Goal: Task Accomplishment & Management: Complete application form

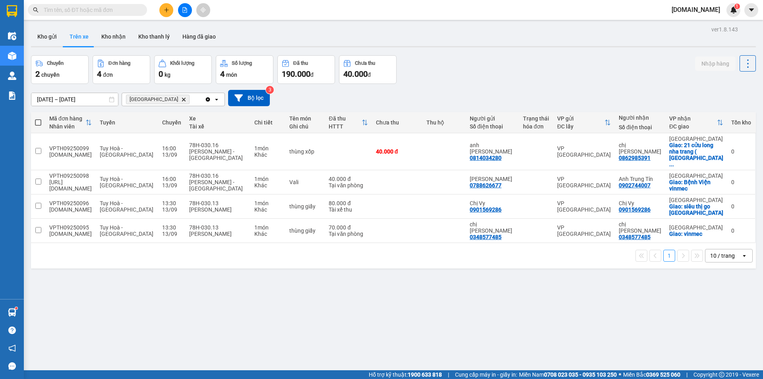
click at [174, 12] on div at bounding box center [185, 10] width 60 height 14
click at [166, 12] on icon "plus" at bounding box center [167, 10] width 6 height 6
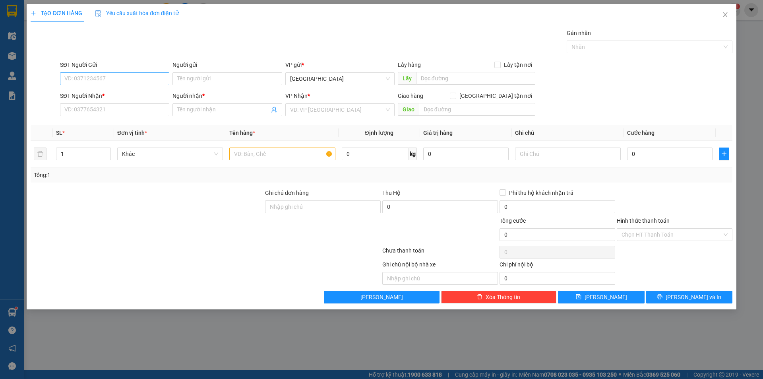
drag, startPoint x: 128, startPoint y: 85, endPoint x: 128, endPoint y: 79, distance: 6.0
click at [128, 81] on div "SĐT Người Gửi VD: 0371234567" at bounding box center [114, 74] width 109 height 28
click at [128, 79] on input "SĐT Người Gửi" at bounding box center [114, 78] width 109 height 13
paste input "0522629526"
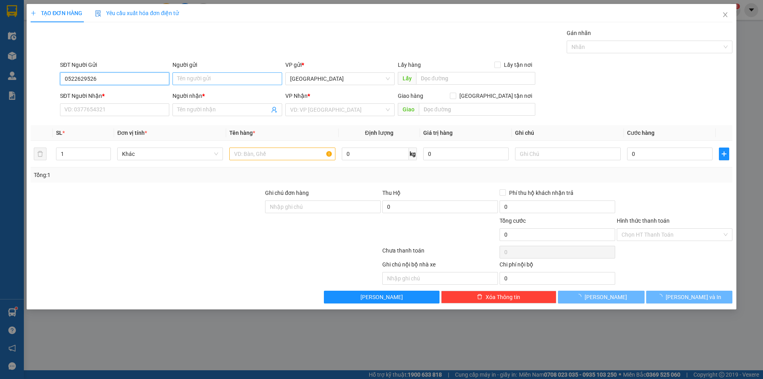
type input "0522629526"
click at [217, 73] on input "Người gửi" at bounding box center [226, 78] width 109 height 13
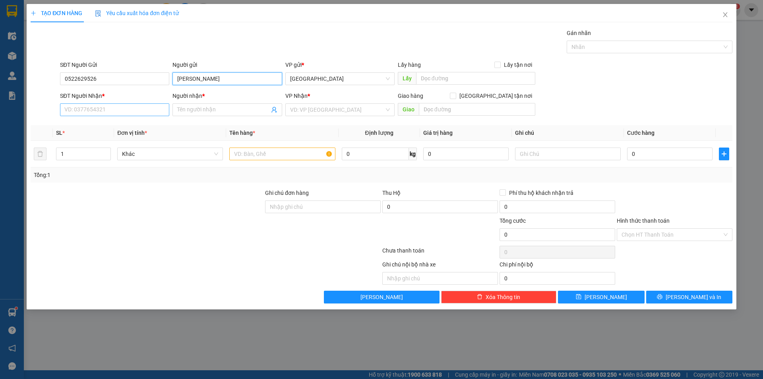
type input "[PERSON_NAME]"
click at [107, 107] on input "SĐT Người Nhận *" at bounding box center [114, 109] width 109 height 13
drag, startPoint x: 60, startPoint y: 188, endPoint x: 118, endPoint y: 135, distance: 79.3
click at [68, 181] on div "Transit Pickup Surcharge Ids Transit Deliver Surcharge Ids Transit Deliver Surc…" at bounding box center [382, 166] width 702 height 275
click at [115, 111] on input "SĐT Người Nhận *" at bounding box center [114, 109] width 109 height 13
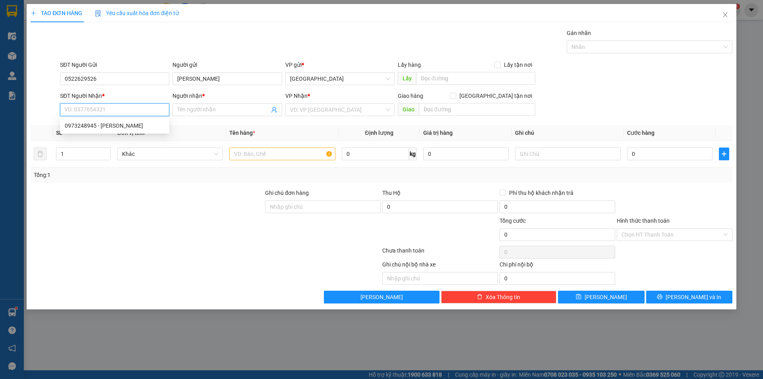
paste input "0973248945"
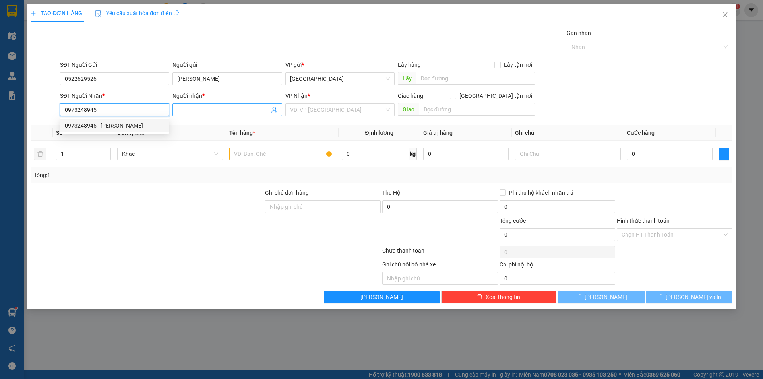
type input "0973248945"
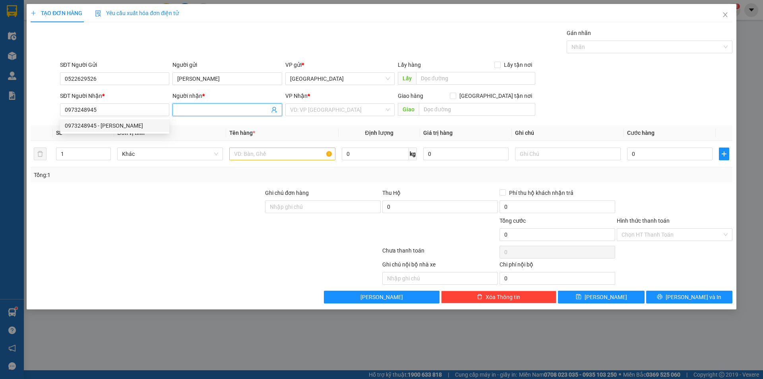
click at [213, 107] on input "Người nhận *" at bounding box center [223, 109] width 92 height 9
type input "[PERSON_NAME]"
click at [336, 111] on input "search" at bounding box center [337, 110] width 94 height 12
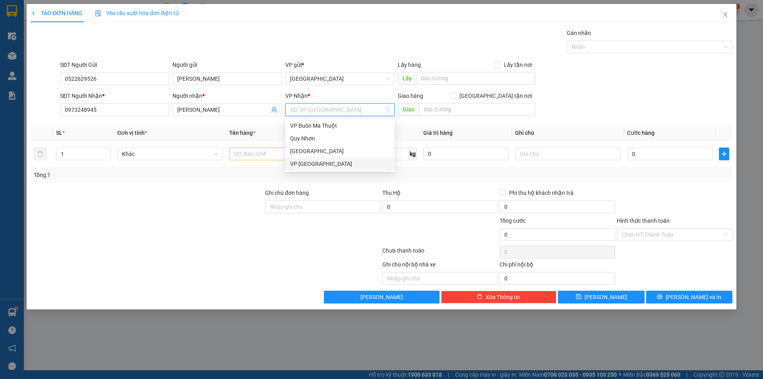
click at [307, 164] on div "VP [GEOGRAPHIC_DATA]" at bounding box center [340, 163] width 100 height 9
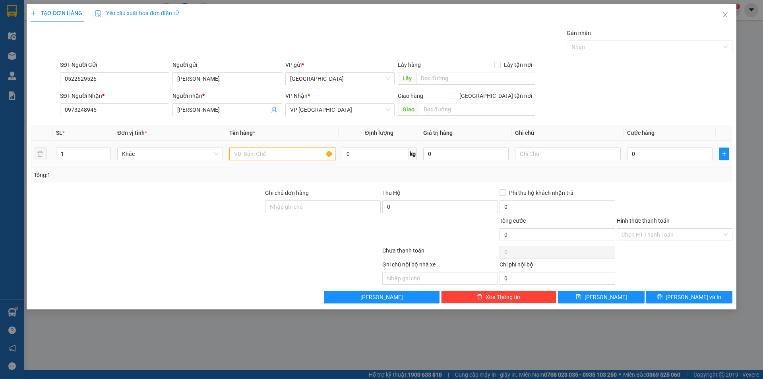
click at [280, 155] on input "text" at bounding box center [282, 153] width 106 height 13
type input "bịch đồ"
click at [652, 155] on input "0" at bounding box center [669, 153] width 85 height 13
type input "3"
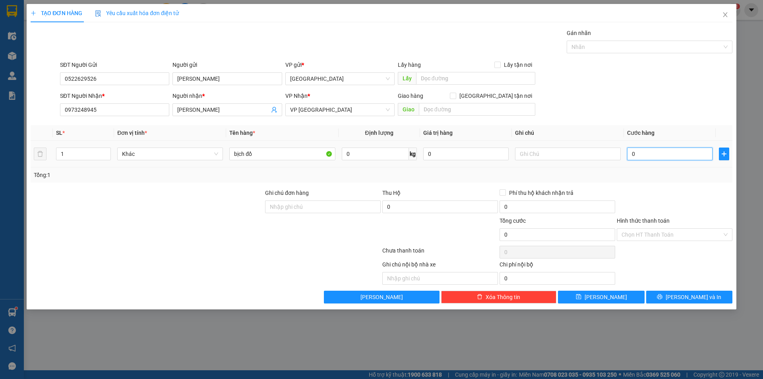
type input "3"
type input "0"
type input "02"
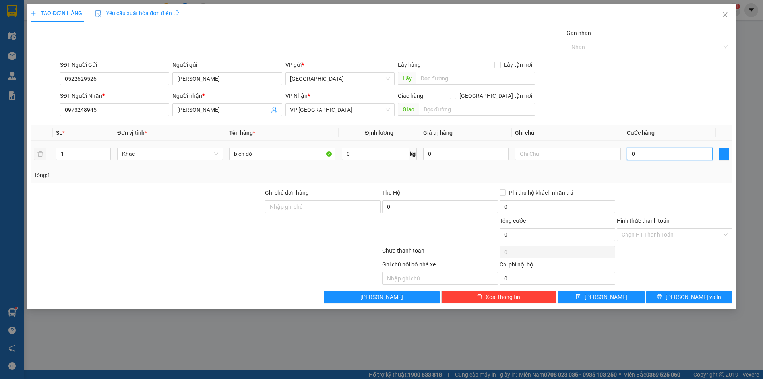
type input "2"
type input "020"
type input "20"
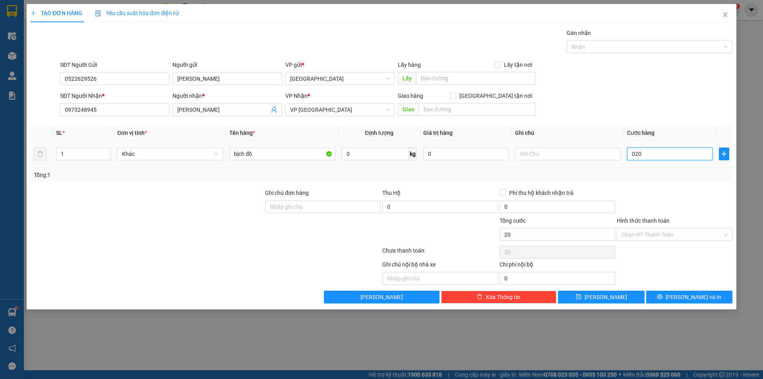
type input "0.200"
type input "200"
type input "02.000"
type input "2.000"
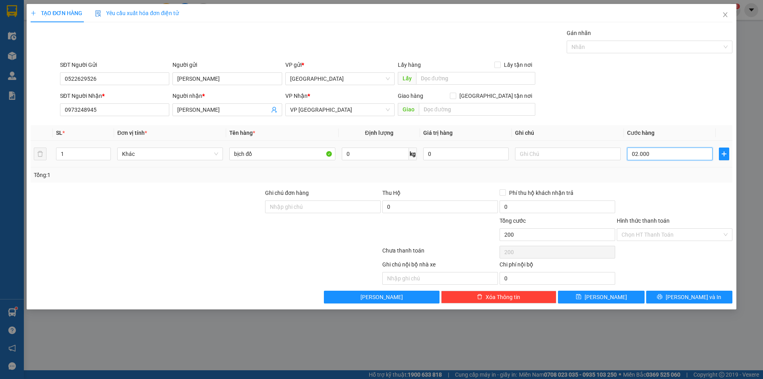
type input "2.000"
type input "020.000"
type input "20.000"
type input "02.000"
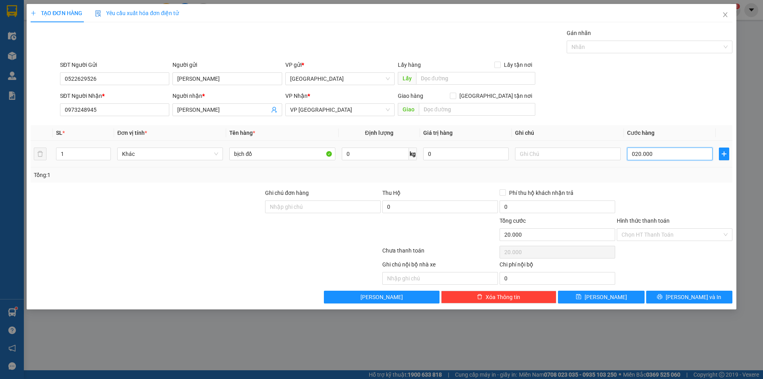
type input "2.000"
type input "0"
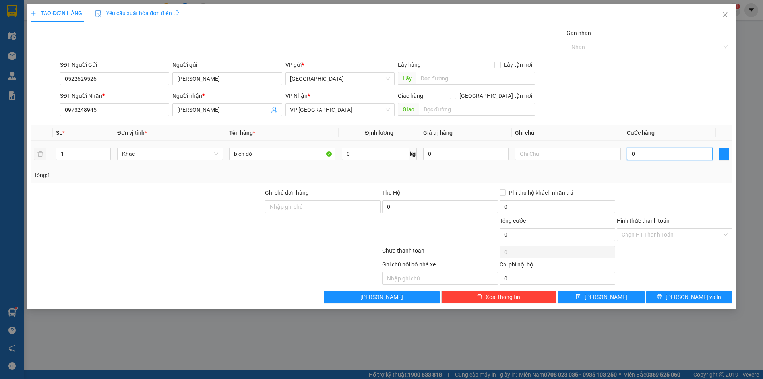
type input "02"
type input "2"
type input "020"
type input "20"
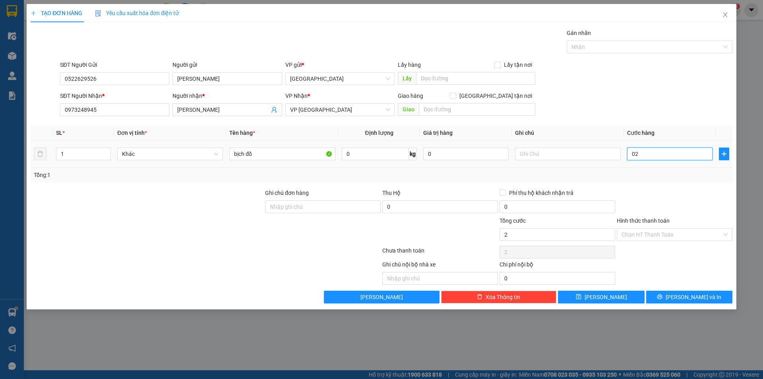
type input "20"
type input "0.200"
type input "200"
type input "02.000"
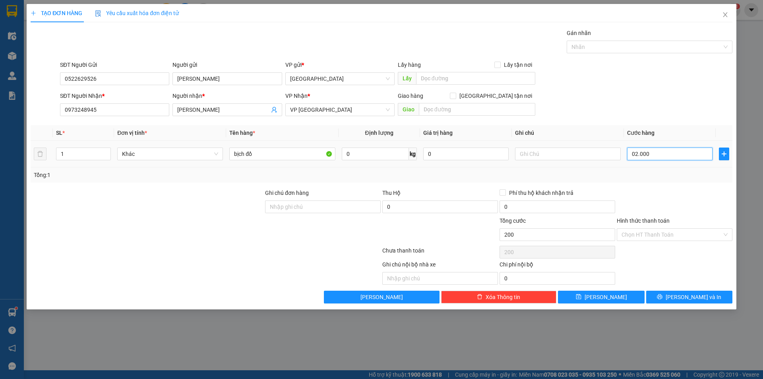
type input "2.000"
type input "020.000"
type input "20.000"
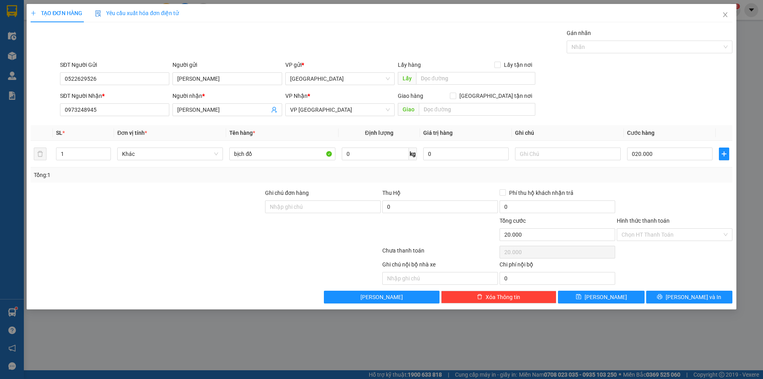
type input "20.000"
drag, startPoint x: 651, startPoint y: 336, endPoint x: 597, endPoint y: 259, distance: 93.7
click at [650, 335] on div "TẠO ĐƠN HÀNG Yêu cầu xuất hóa đơn điện tử Transit Pickup Surcharge Ids Transit …" at bounding box center [381, 189] width 763 height 379
click at [74, 76] on input "0522629526" at bounding box center [114, 78] width 109 height 13
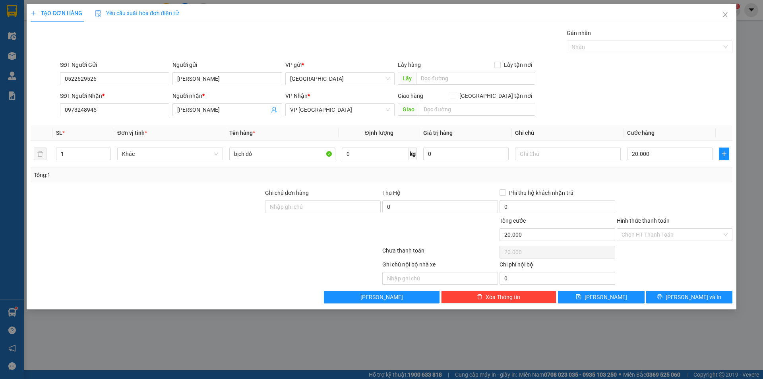
click at [608, 337] on div "TẠO ĐƠN HÀNG Yêu cầu xuất hóa đơn điện tử Transit Pickup Surcharge Ids Transit …" at bounding box center [381, 189] width 763 height 379
click at [709, 292] on button "[PERSON_NAME] và In" at bounding box center [689, 296] width 86 height 13
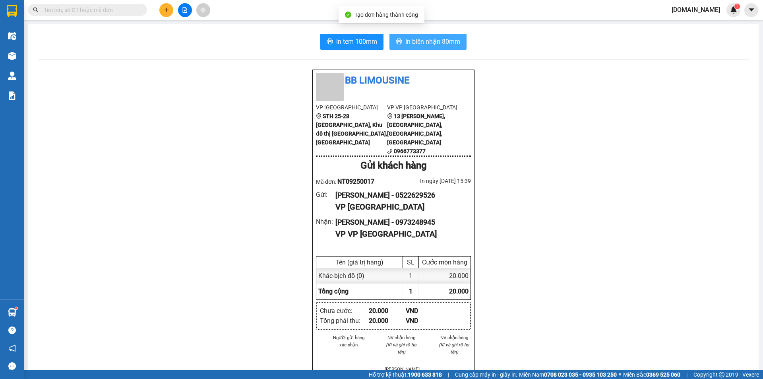
click at [418, 45] on span "In biên nhận 80mm" at bounding box center [432, 42] width 55 height 10
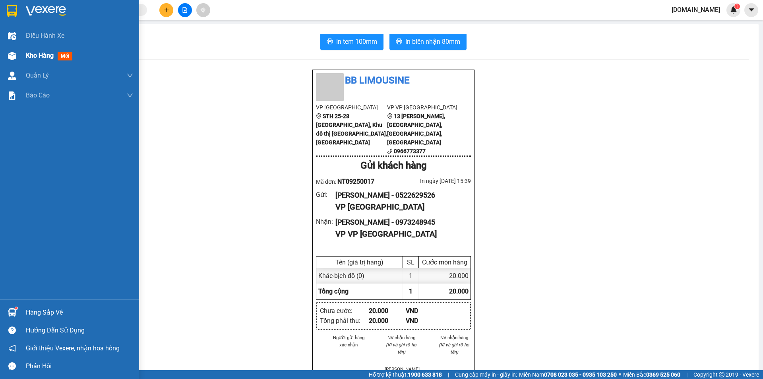
click at [60, 56] on span "mới" at bounding box center [65, 56] width 15 height 9
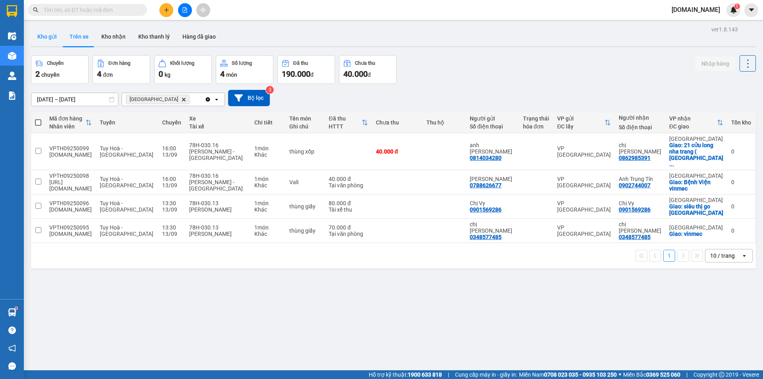
click at [50, 38] on button "Kho gửi" at bounding box center [47, 36] width 32 height 19
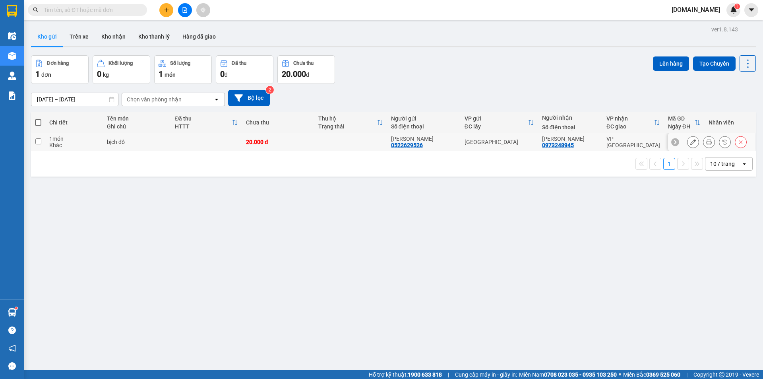
click at [39, 139] on input "checkbox" at bounding box center [38, 141] width 6 height 6
checkbox input "true"
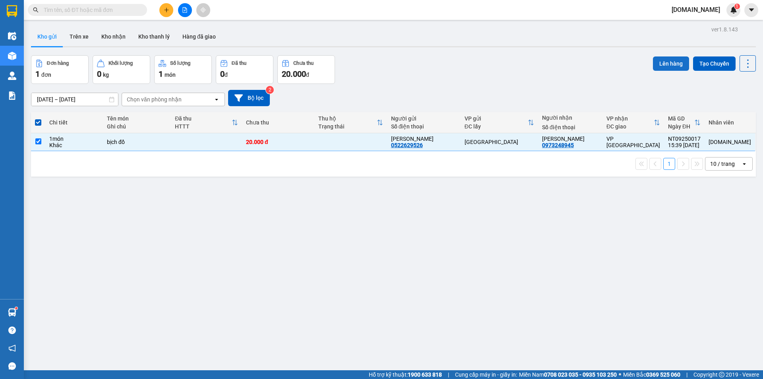
click at [672, 63] on button "Lên hàng" at bounding box center [671, 63] width 36 height 14
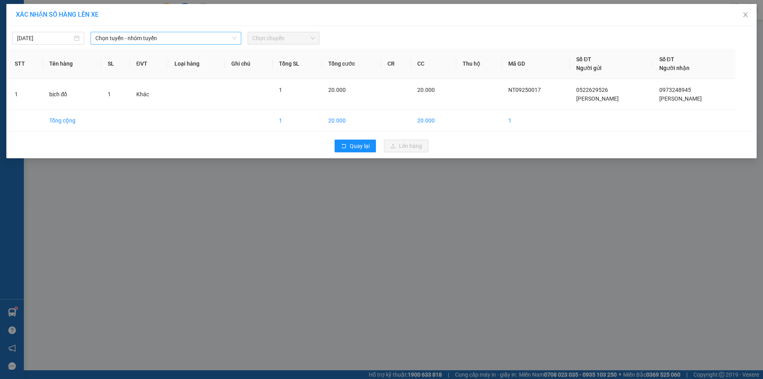
click at [131, 39] on span "Chọn tuyến - nhóm tuyến" at bounding box center [165, 38] width 141 height 12
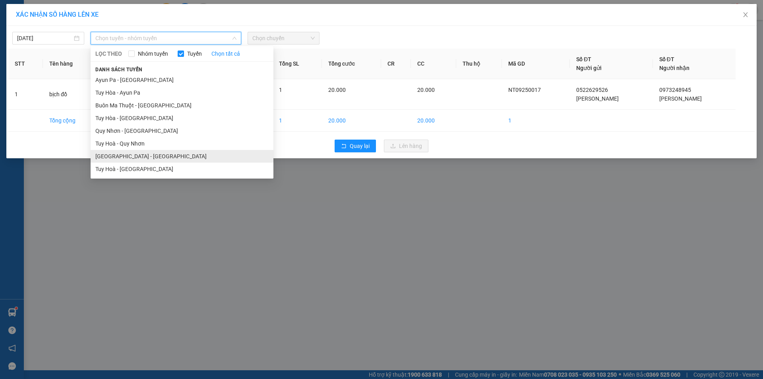
click at [133, 153] on li "[GEOGRAPHIC_DATA] - [GEOGRAPHIC_DATA]" at bounding box center [182, 156] width 183 height 13
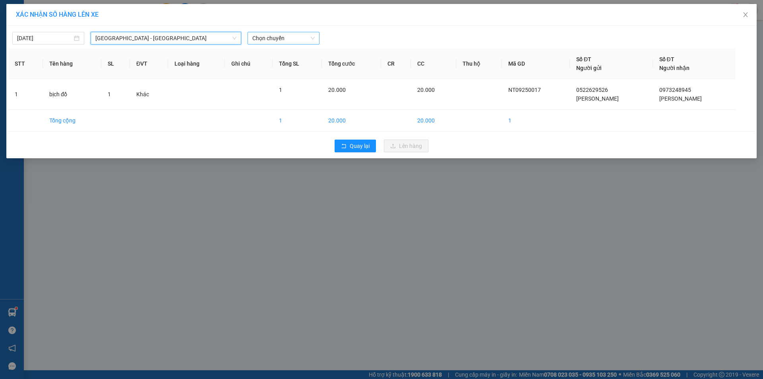
click at [298, 38] on span "Chọn chuyến" at bounding box center [283, 38] width 62 height 12
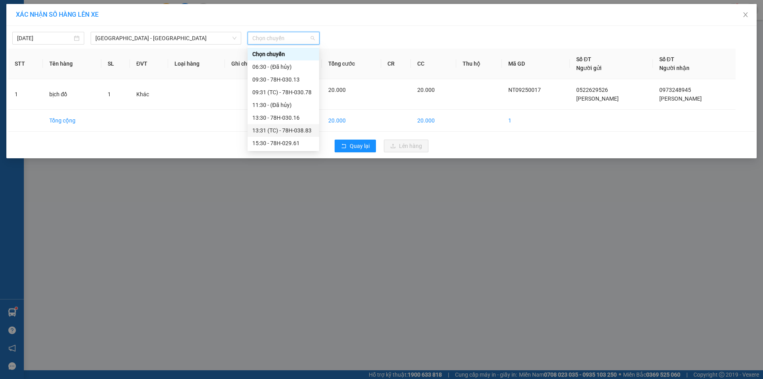
scroll to position [13, 0]
click at [280, 143] on div "17:30 - 78H-030.13" at bounding box center [283, 143] width 62 height 9
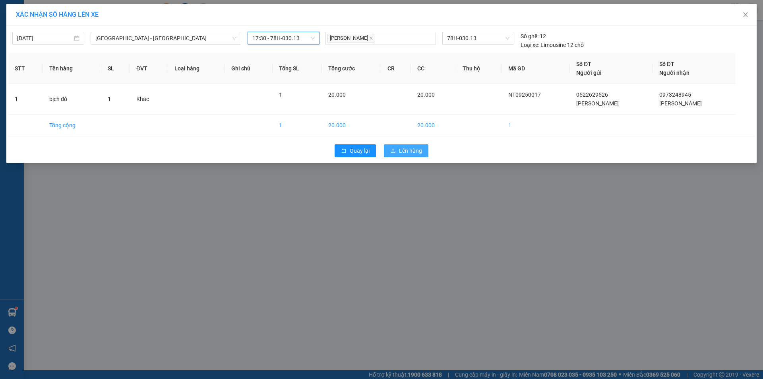
click at [412, 152] on span "Lên hàng" at bounding box center [410, 150] width 23 height 9
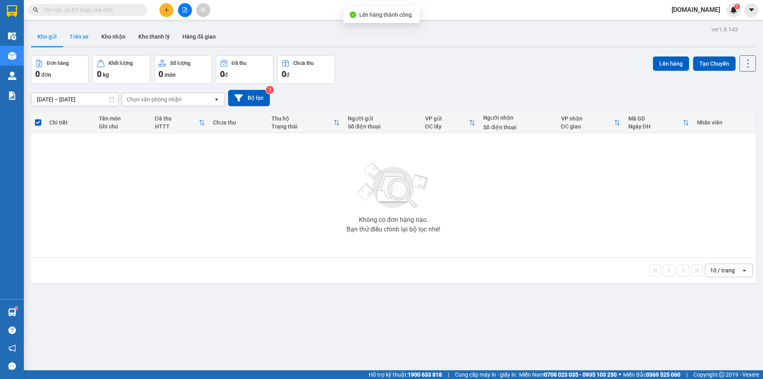
click at [80, 37] on button "Trên xe" at bounding box center [79, 36] width 32 height 19
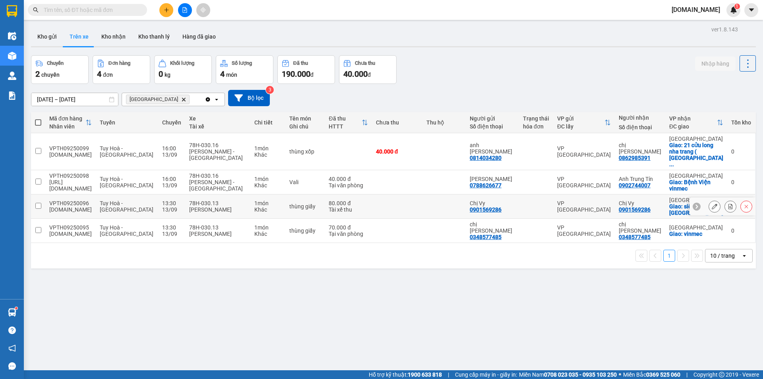
click at [37, 203] on input "checkbox" at bounding box center [38, 206] width 6 height 6
checkbox input "true"
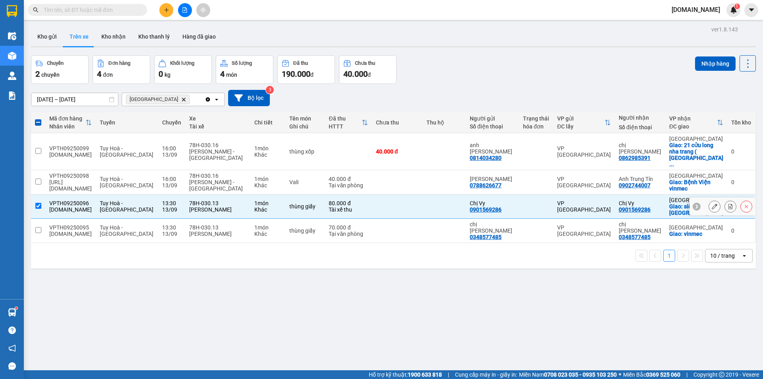
click at [712, 203] on icon at bounding box center [715, 206] width 6 height 6
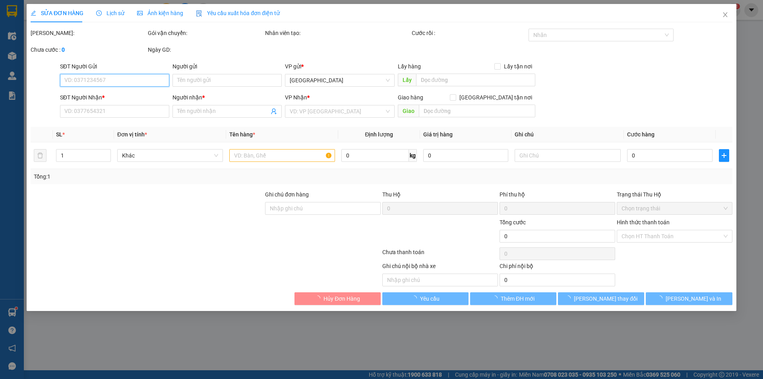
type input "0901569286"
type input "Chị Vy"
type input "0901569286"
type input "Chị Vy"
checkbox input "true"
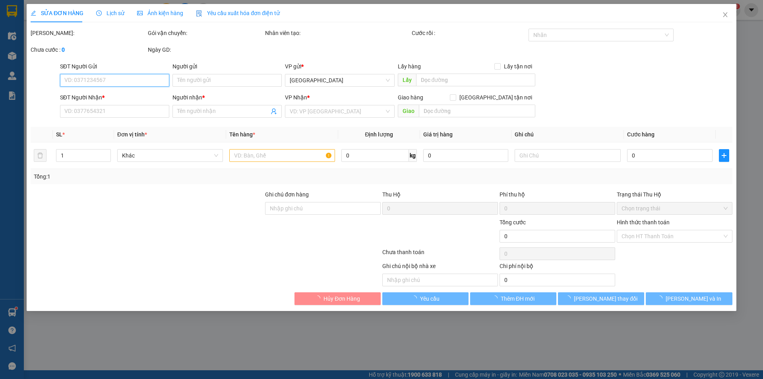
type input "siêu thị go [GEOGRAPHIC_DATA]"
type input "80.000"
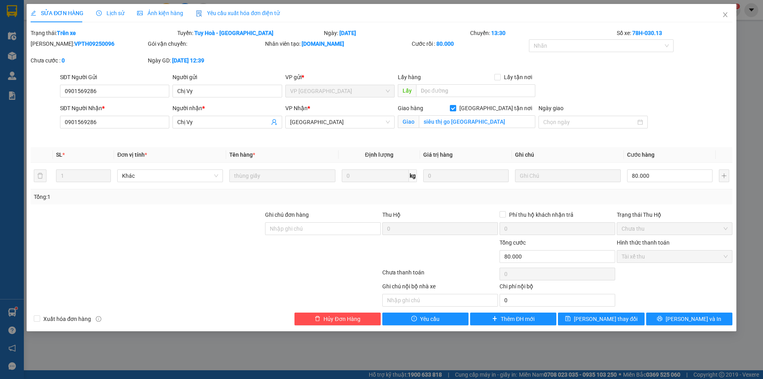
click at [110, 12] on span "Lịch sử" at bounding box center [110, 13] width 28 height 6
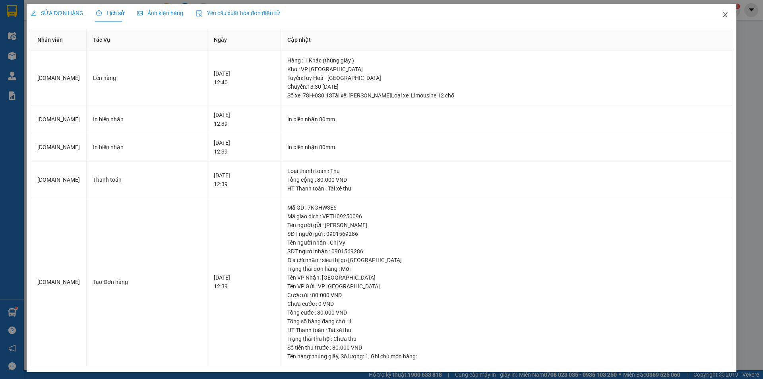
click at [722, 16] on icon "close" at bounding box center [725, 15] width 6 height 6
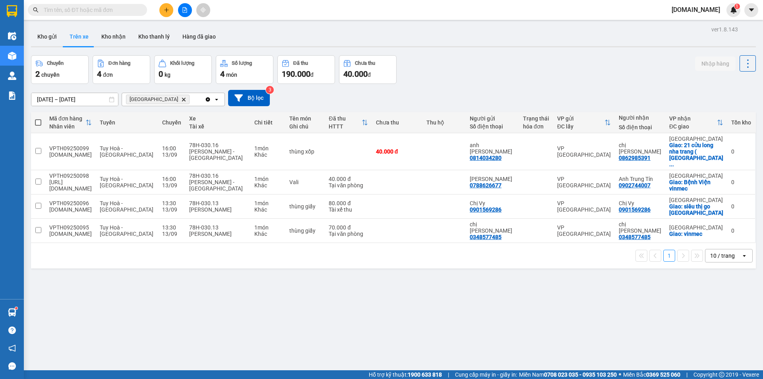
click at [85, 337] on div "ver 1.8.143 Kho gửi Trên xe Kho nhận Kho thanh [PERSON_NAME] đã giao Chuyến 2 c…" at bounding box center [393, 213] width 731 height 379
